Goal: Navigation & Orientation: Find specific page/section

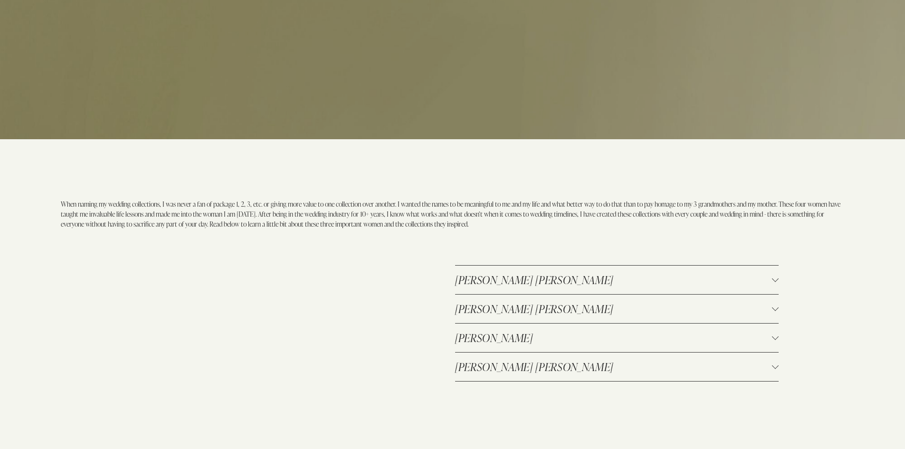
scroll to position [950, 0]
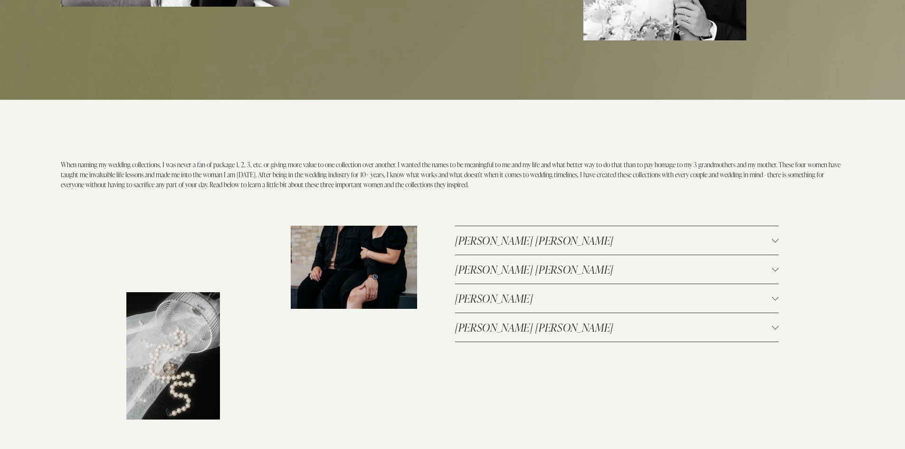
click at [567, 268] on span "MARGARET ANN" at bounding box center [613, 269] width 317 height 14
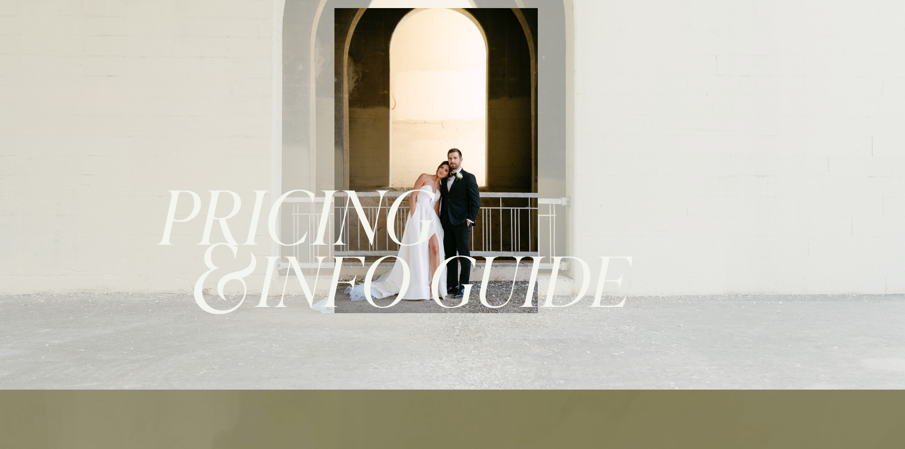
scroll to position [0, 0]
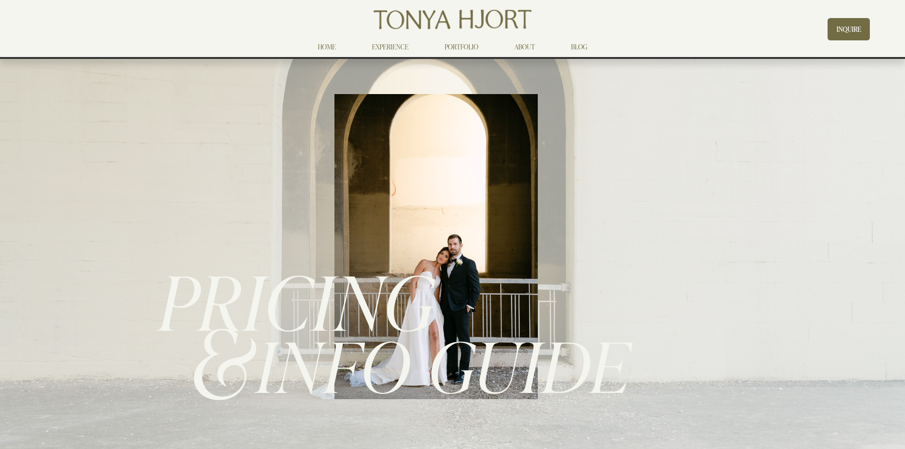
click at [459, 47] on link "PORTFOLIO" at bounding box center [461, 46] width 34 height 11
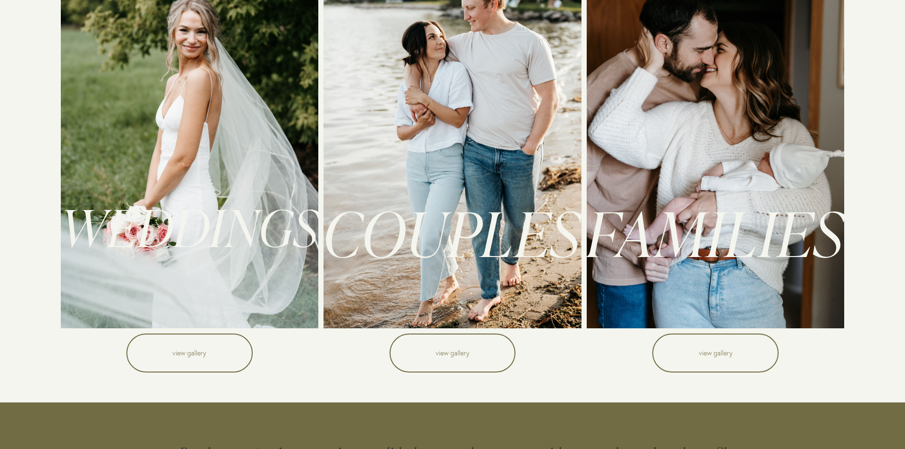
scroll to position [95, 0]
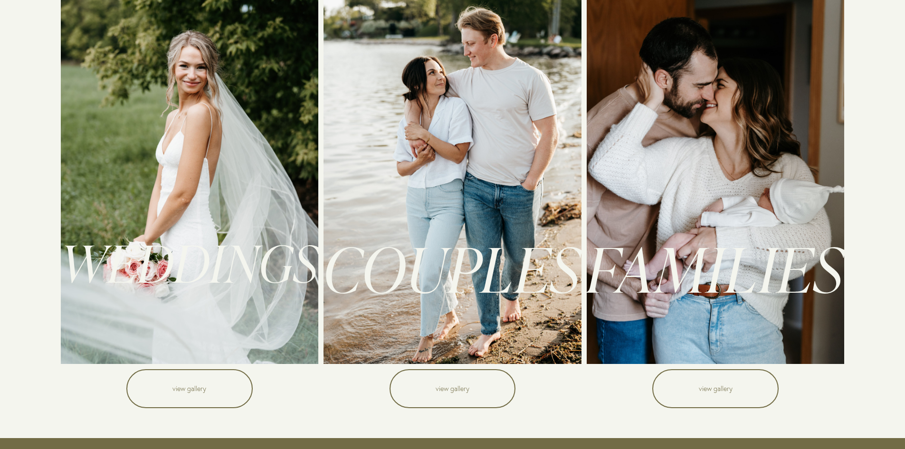
click at [223, 384] on link "view gallery" at bounding box center [189, 388] width 126 height 39
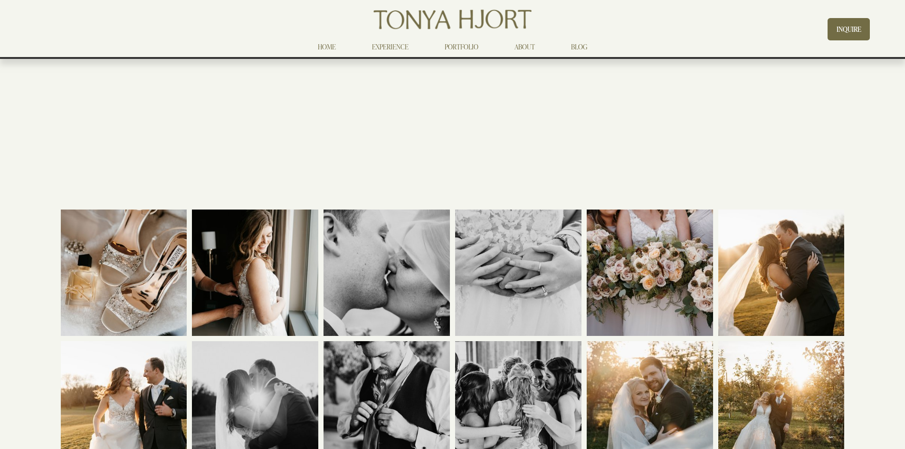
click at [319, 47] on link "HOME" at bounding box center [327, 46] width 18 height 11
